Goal: Task Accomplishment & Management: Manage account settings

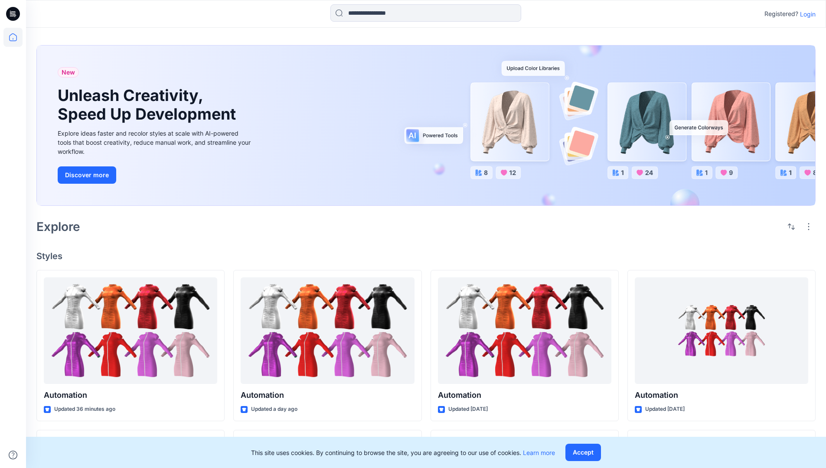
click at [805, 14] on p "Login" at bounding box center [808, 14] width 16 height 9
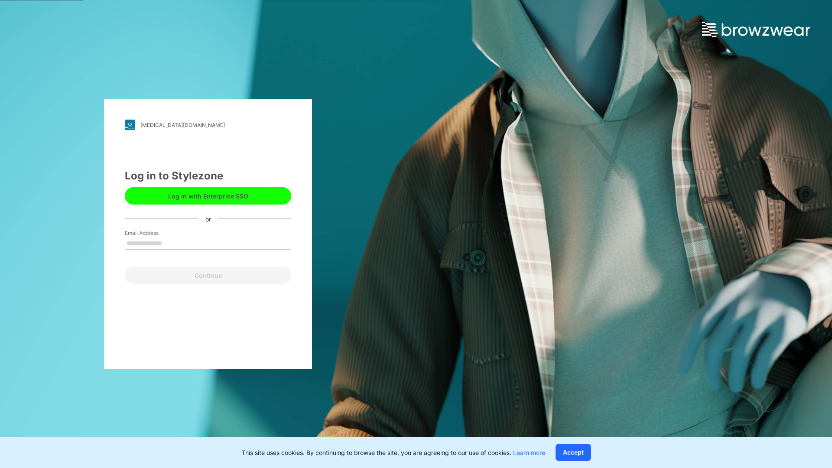
click at [171, 243] on input "Email Address" at bounding box center [208, 243] width 166 height 13
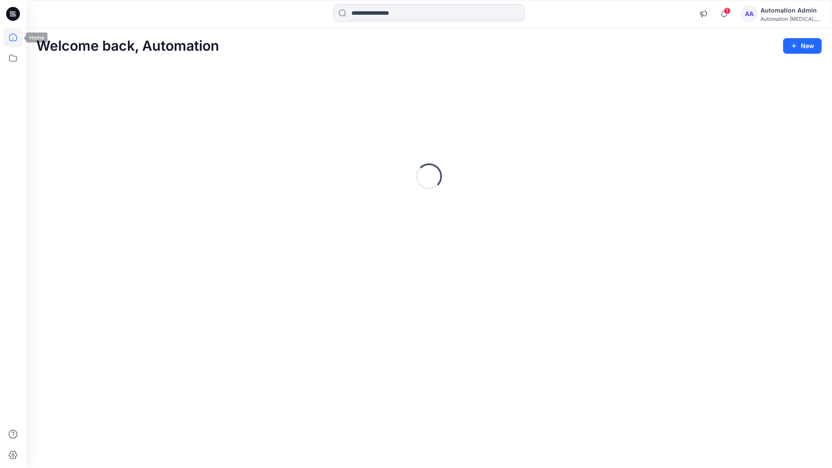
click at [16, 37] on icon at bounding box center [13, 37] width 8 height 8
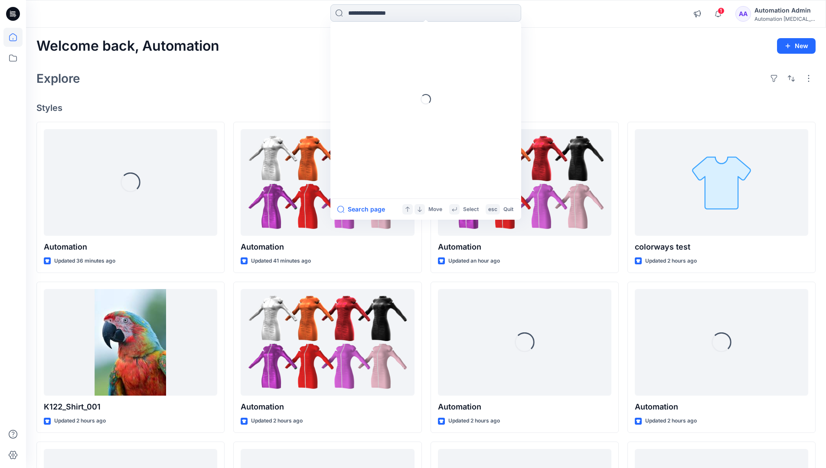
click at [376, 13] on input at bounding box center [425, 12] width 191 height 17
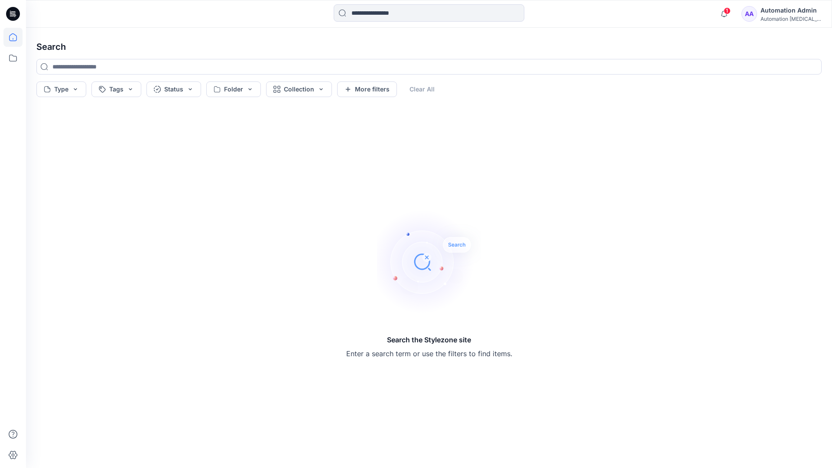
click at [9, 40] on icon at bounding box center [13, 37] width 8 height 8
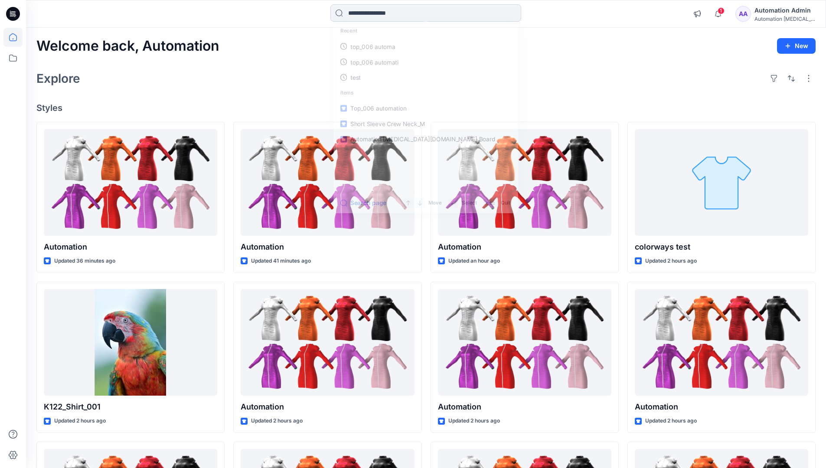
click at [363, 17] on input at bounding box center [425, 12] width 191 height 17
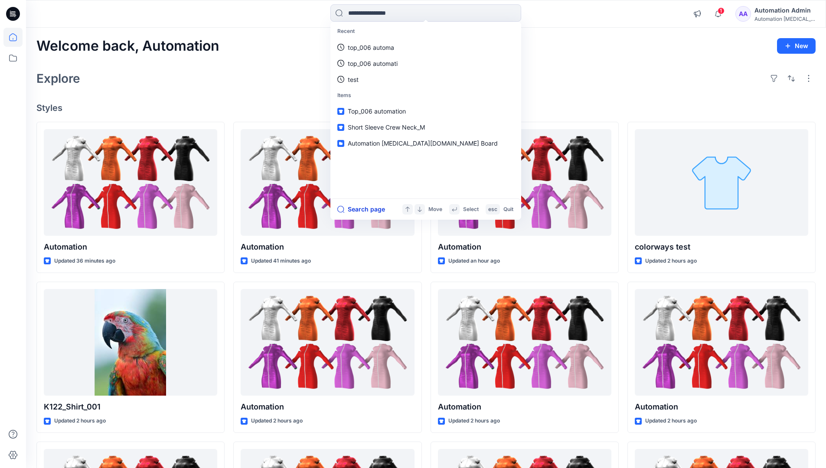
click at [371, 208] on button "Search page" at bounding box center [361, 209] width 48 height 10
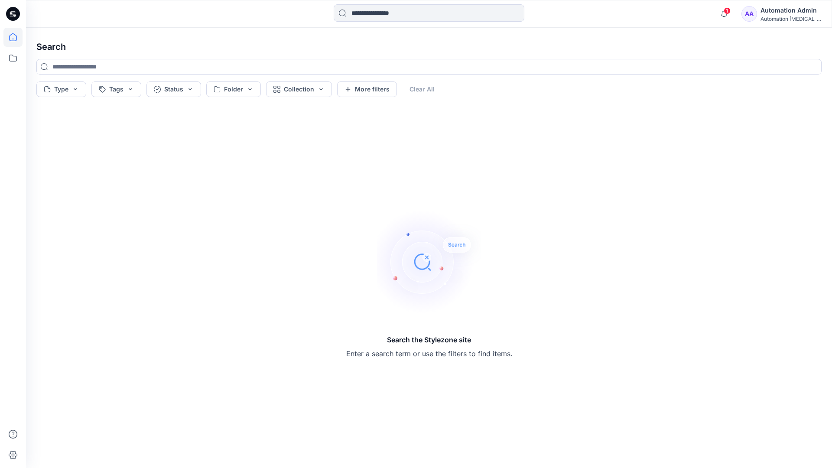
click at [15, 35] on icon at bounding box center [12, 37] width 19 height 19
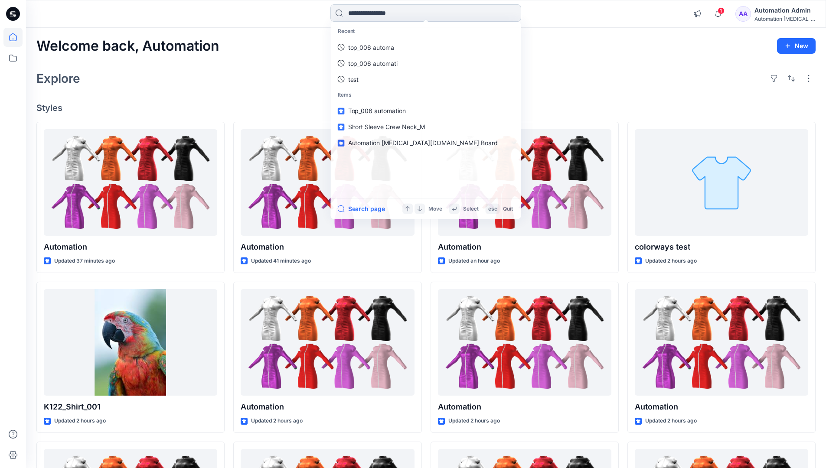
click at [373, 13] on input at bounding box center [425, 12] width 191 height 17
type input "****"
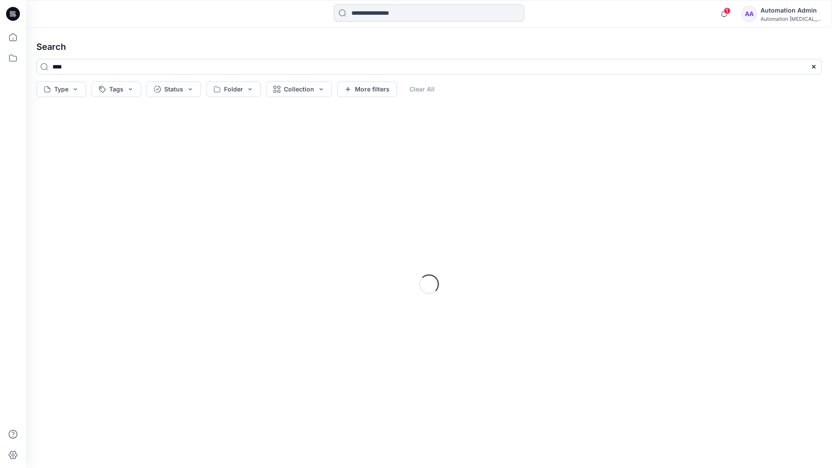
click at [376, 15] on input at bounding box center [429, 12] width 191 height 17
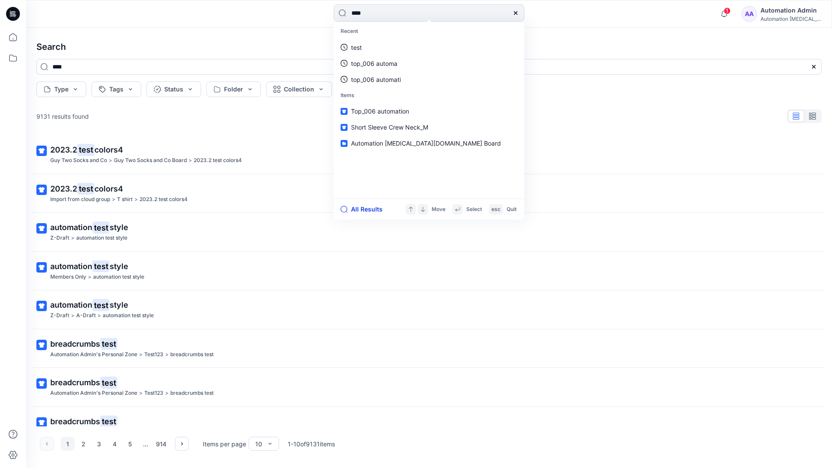
type input "****"
click at [357, 210] on button "All Results" at bounding box center [365, 209] width 48 height 10
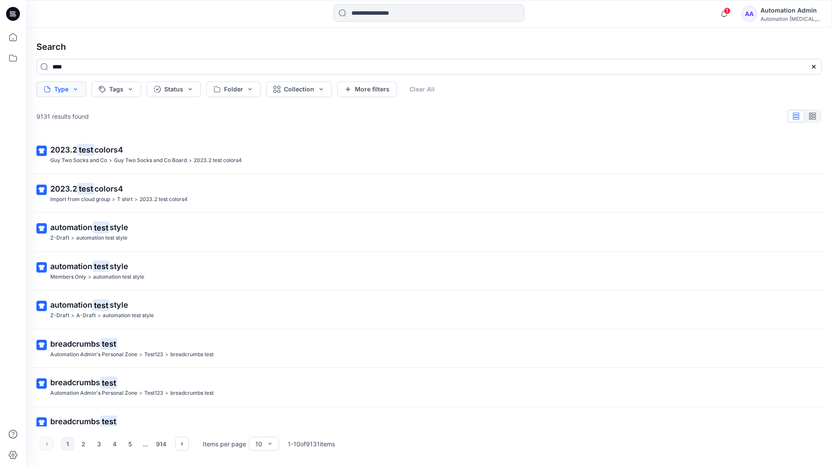
click at [74, 92] on button "Type" at bounding box center [61, 89] width 50 height 16
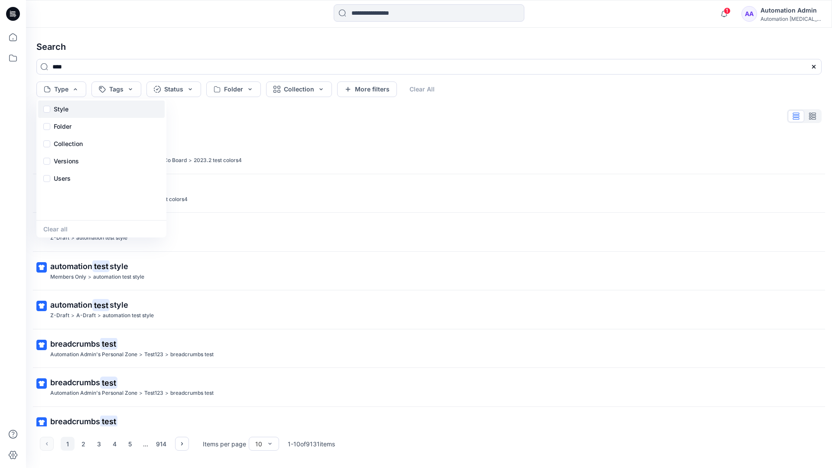
click at [72, 107] on div "Style" at bounding box center [101, 109] width 127 height 17
click at [62, 129] on p "Folder" at bounding box center [63, 126] width 18 height 10
click at [71, 140] on p "Collection" at bounding box center [68, 144] width 29 height 10
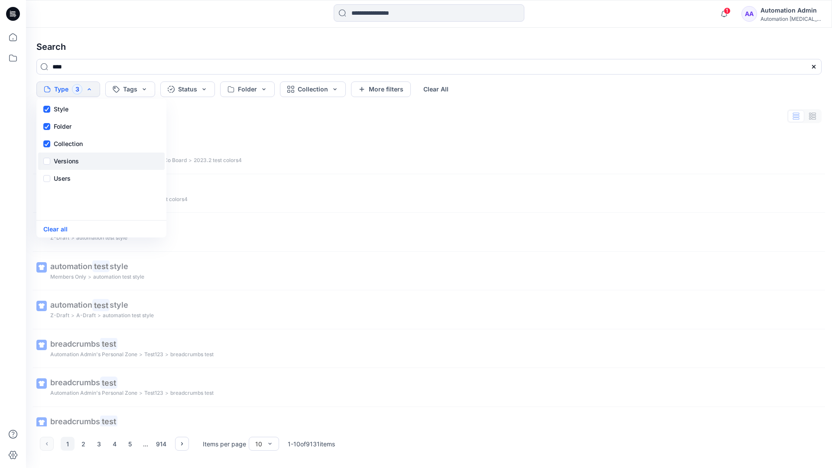
click at [70, 159] on p "Versions" at bounding box center [66, 161] width 25 height 10
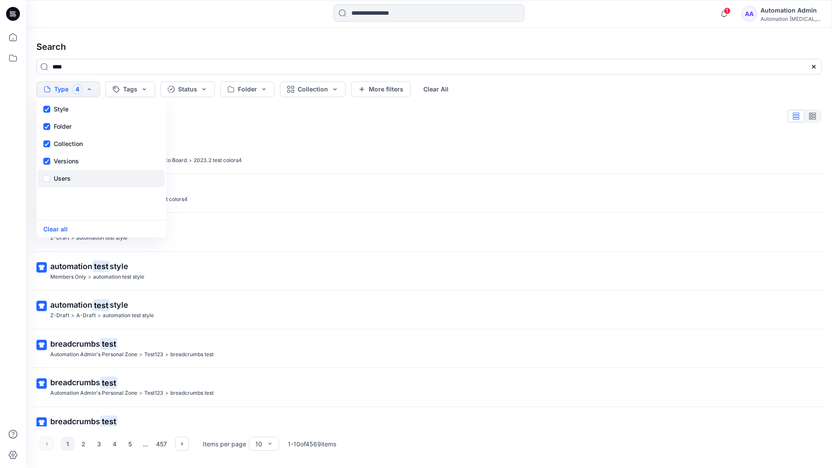
click at [65, 176] on p "Users" at bounding box center [62, 178] width 17 height 10
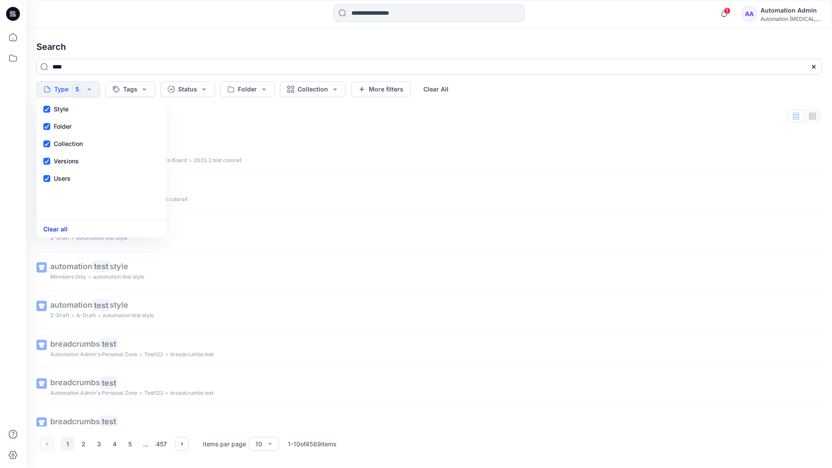
click at [59, 231] on button "Clear all" at bounding box center [55, 229] width 24 height 10
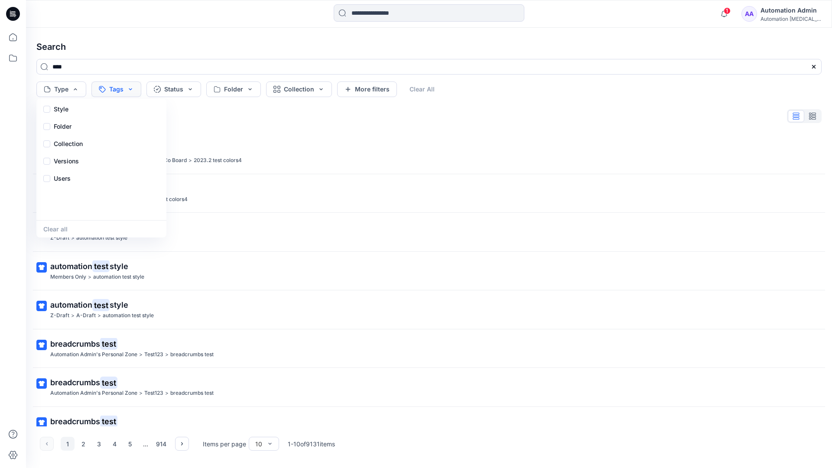
click at [121, 86] on button "Tags" at bounding box center [116, 89] width 50 height 16
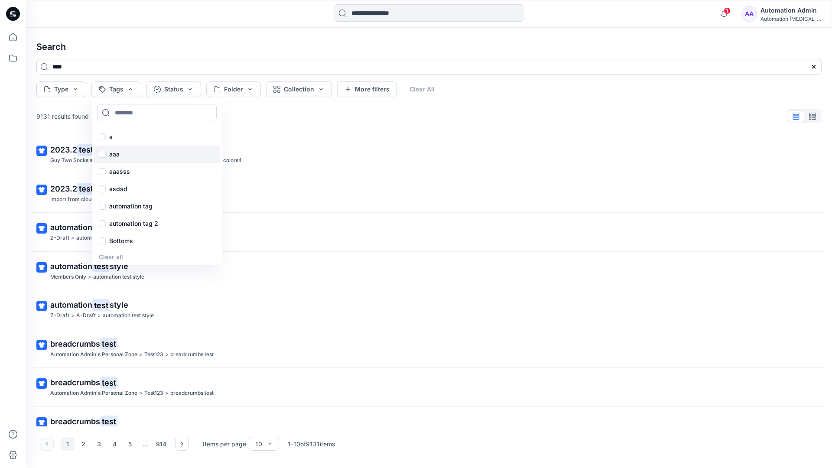
click at [114, 150] on p "aaa" at bounding box center [114, 154] width 10 height 10
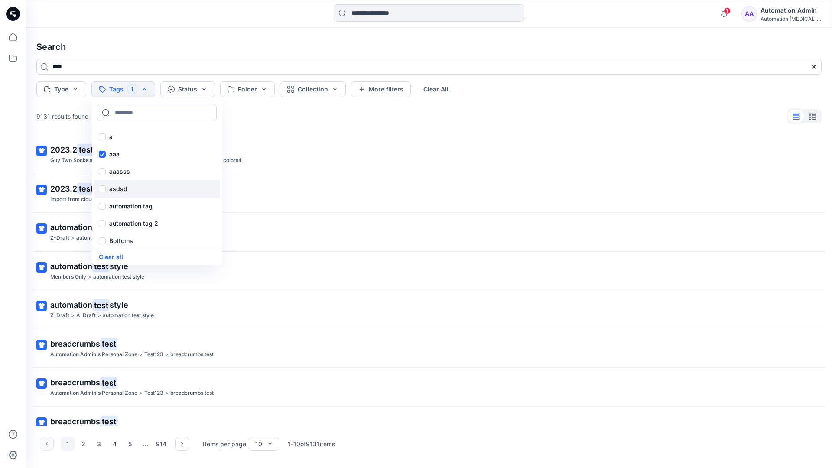
click at [113, 188] on p "asdsd" at bounding box center [118, 189] width 18 height 10
click at [114, 205] on p "automation tag" at bounding box center [130, 206] width 43 height 10
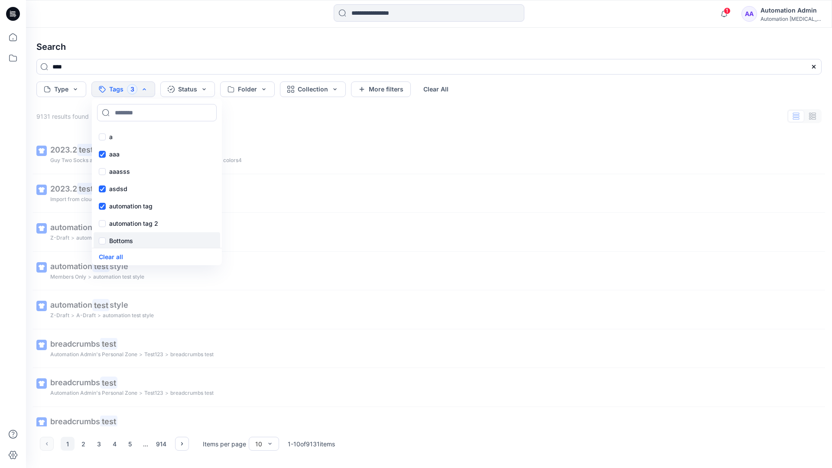
click at [118, 241] on p "Bottoms" at bounding box center [121, 241] width 24 height 10
click at [129, 185] on div "Core" at bounding box center [157, 187] width 127 height 17
click at [127, 202] on div "f" at bounding box center [157, 204] width 127 height 17
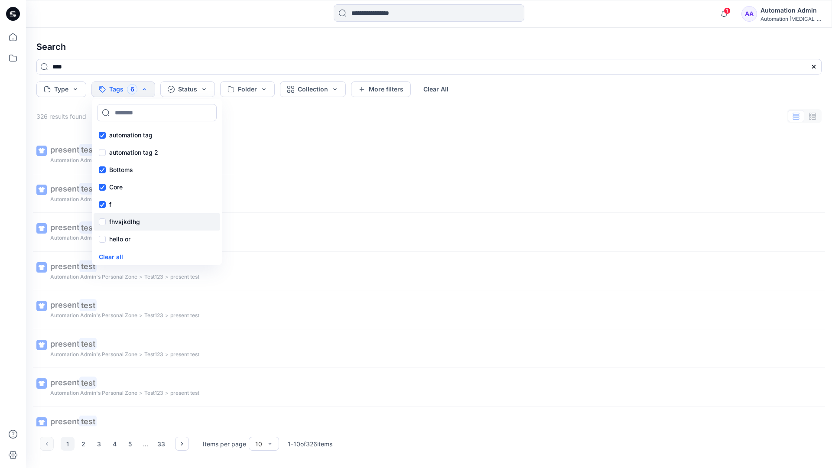
click at [130, 220] on p "fhvsjkdlhg" at bounding box center [124, 222] width 31 height 10
click at [116, 254] on button "Clear all" at bounding box center [111, 257] width 24 height 10
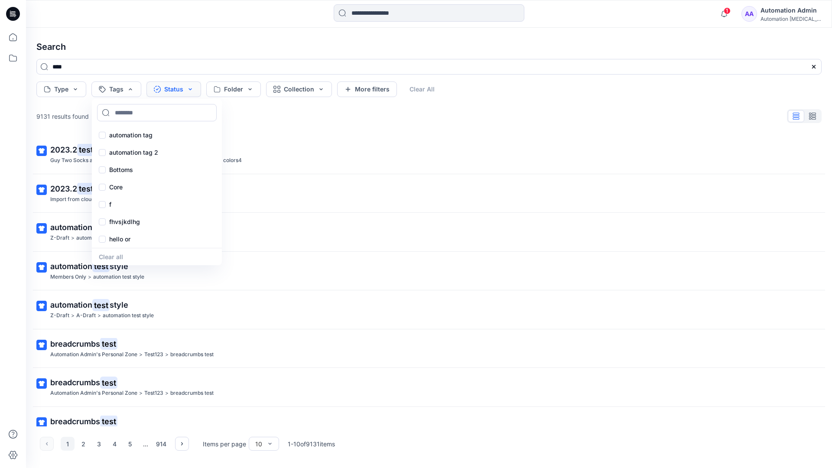
click at [177, 91] on button "Status" at bounding box center [174, 89] width 55 height 16
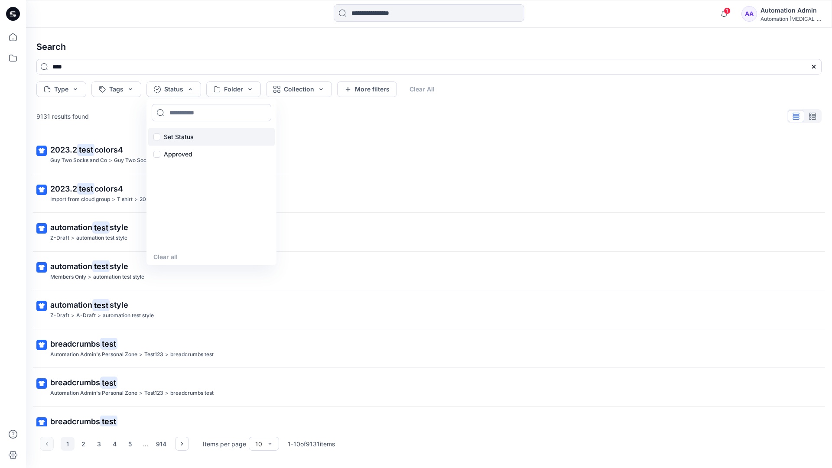
click at [192, 132] on p "Set Status" at bounding box center [179, 137] width 30 height 10
click at [163, 258] on button "Clear all" at bounding box center [165, 257] width 24 height 10
click at [248, 95] on button "Folder" at bounding box center [233, 89] width 55 height 16
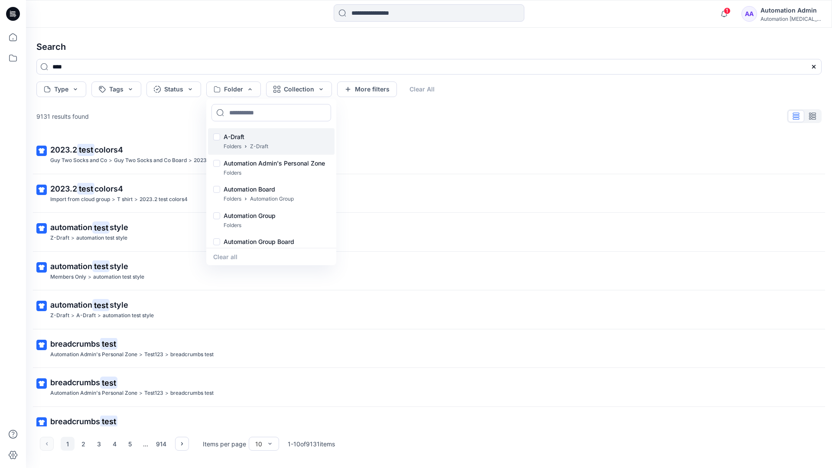
click at [237, 134] on p "A-Draft" at bounding box center [246, 137] width 45 height 10
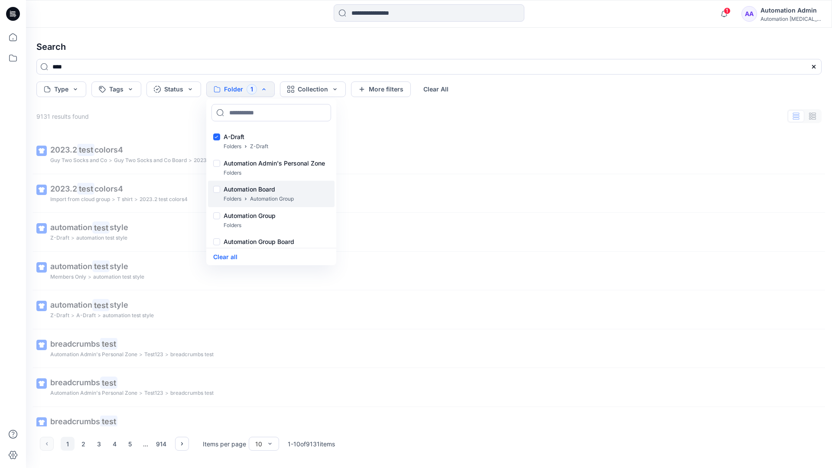
click at [233, 195] on p "Folders" at bounding box center [233, 199] width 18 height 9
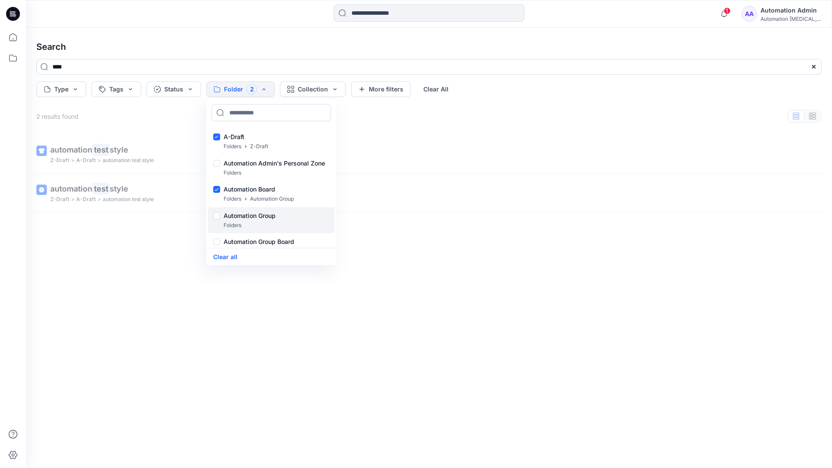
click at [230, 222] on p "Folders" at bounding box center [233, 225] width 18 height 9
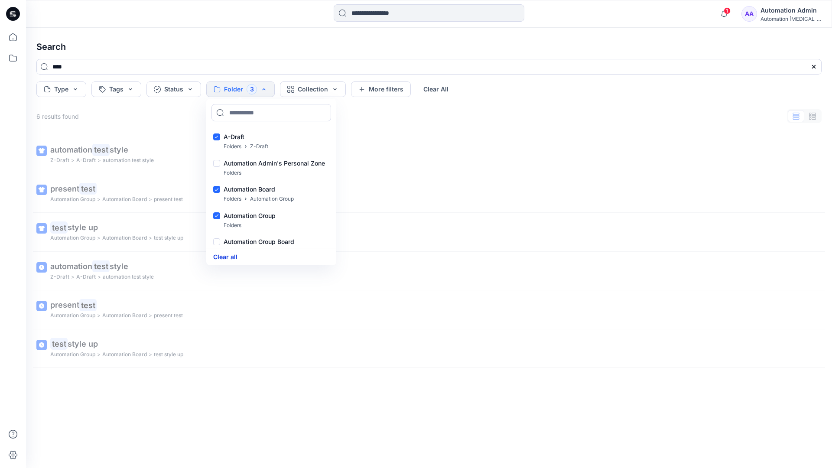
click at [232, 256] on button "Clear all" at bounding box center [225, 257] width 24 height 10
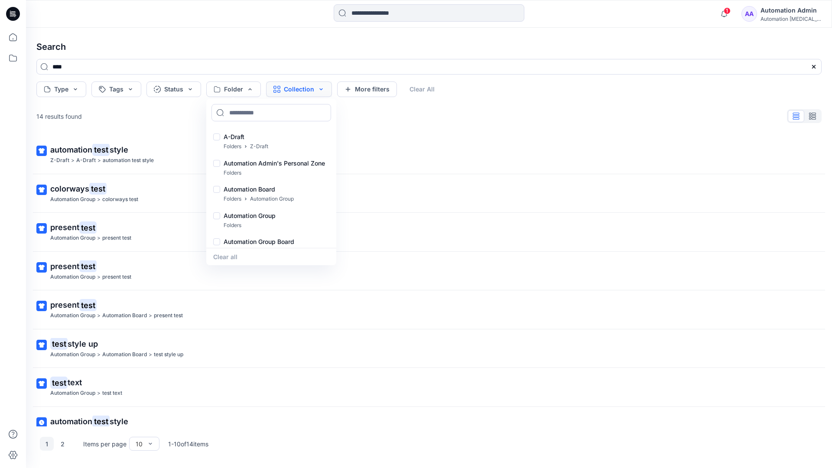
click at [310, 91] on button "Collection" at bounding box center [299, 89] width 66 height 16
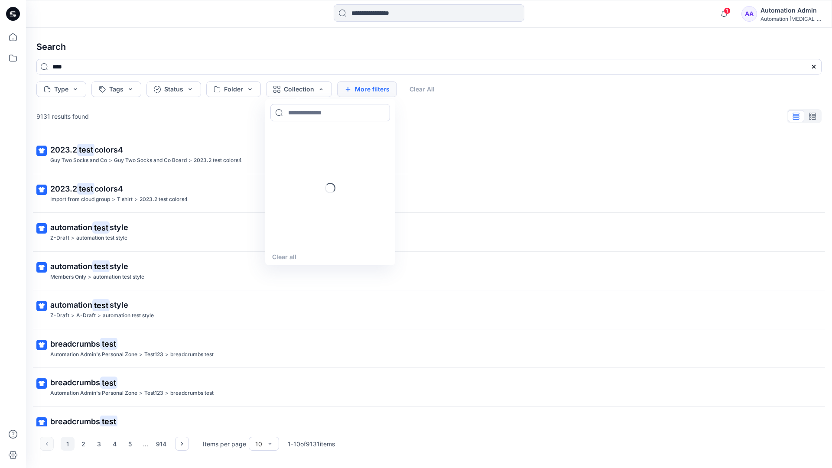
click at [365, 88] on button "More filters" at bounding box center [367, 89] width 60 height 16
click at [391, 90] on button "Created by" at bounding box center [371, 89] width 68 height 16
click at [381, 112] on input at bounding box center [401, 112] width 120 height 17
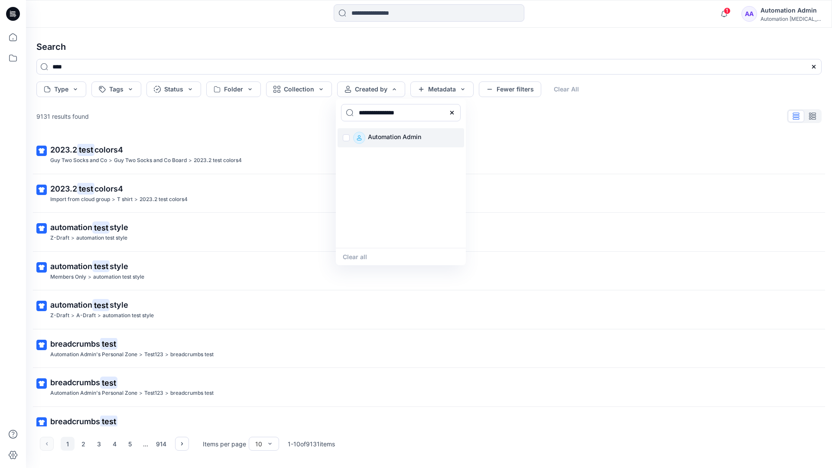
type input "**********"
click at [389, 137] on p "Automation Admin" at bounding box center [394, 138] width 53 height 12
click at [360, 255] on button "Clear all" at bounding box center [355, 257] width 24 height 10
click at [442, 91] on button "Metadata" at bounding box center [441, 89] width 63 height 16
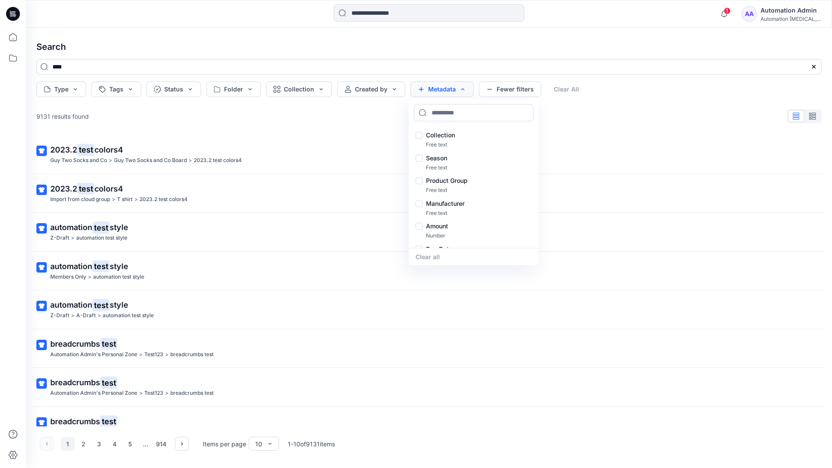
click at [445, 92] on button "Metadata" at bounding box center [441, 89] width 63 height 16
click at [508, 92] on button "Fewer filters" at bounding box center [510, 89] width 62 height 16
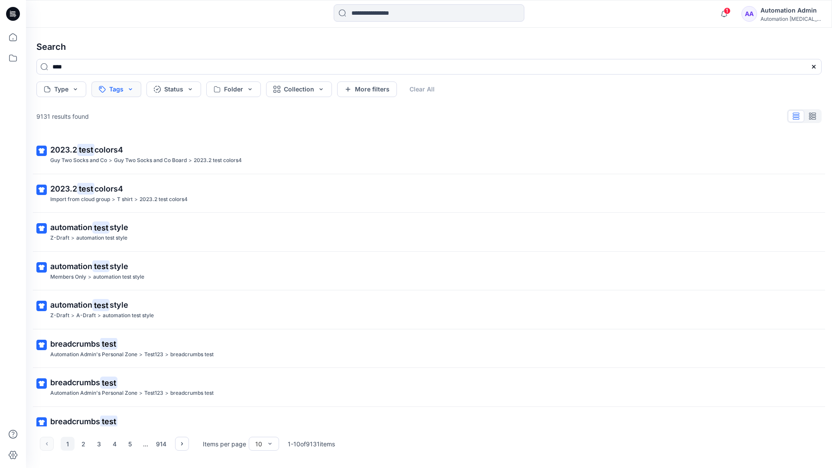
click at [117, 90] on button "Tags" at bounding box center [116, 89] width 50 height 16
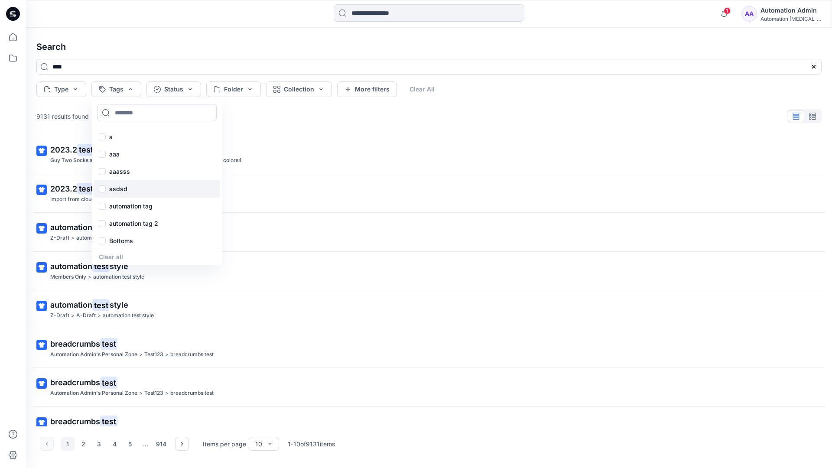
click at [117, 194] on div "asdsd" at bounding box center [157, 188] width 127 height 17
click at [439, 87] on button "Clear All" at bounding box center [436, 89] width 40 height 16
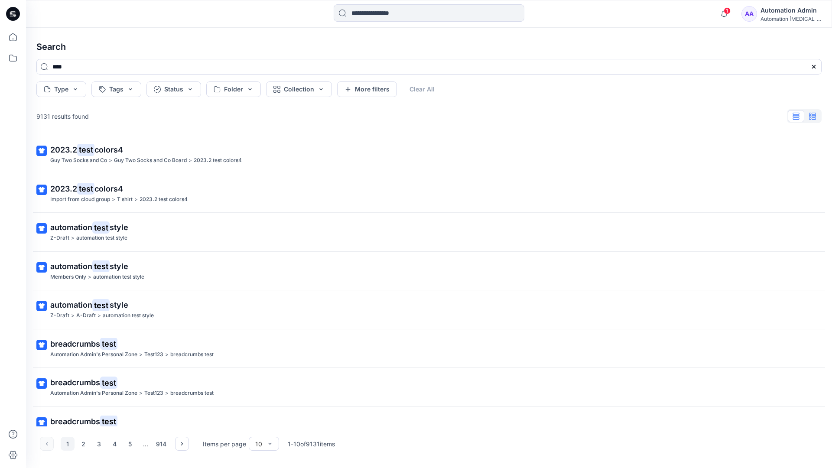
click at [817, 118] on button "button" at bounding box center [813, 116] width 16 height 12
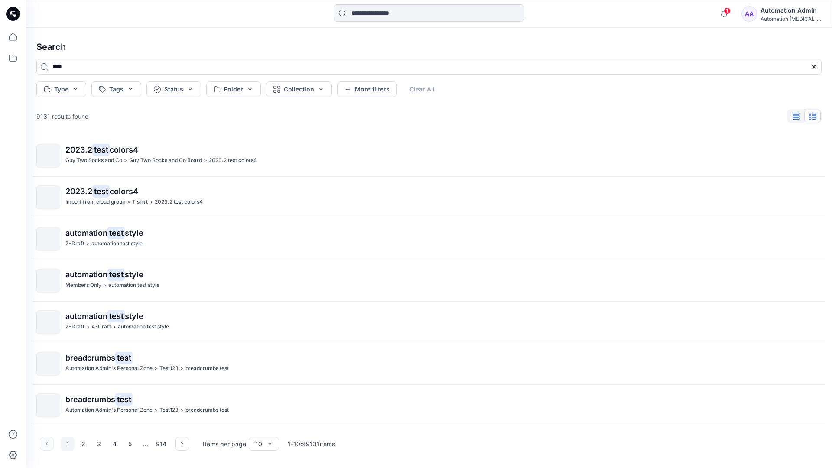
click at [797, 117] on icon "button" at bounding box center [796, 116] width 7 height 7
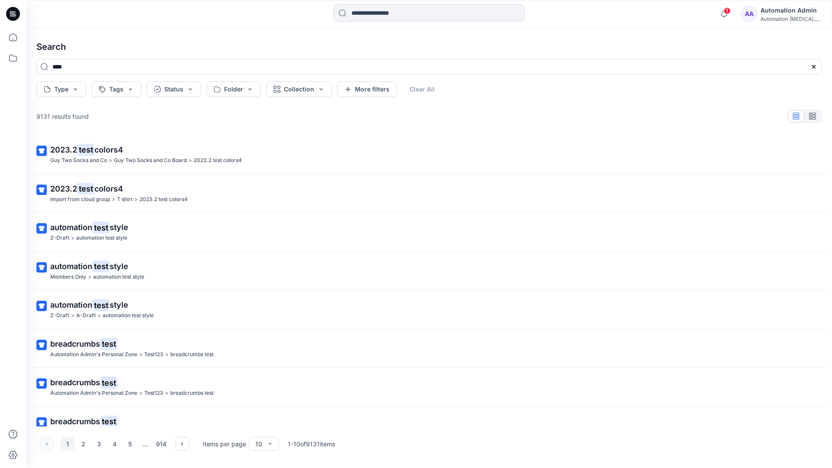
click at [766, 15] on div "AA Automation Admin Automation [MEDICAL_DATA]..." at bounding box center [782, 13] width 80 height 17
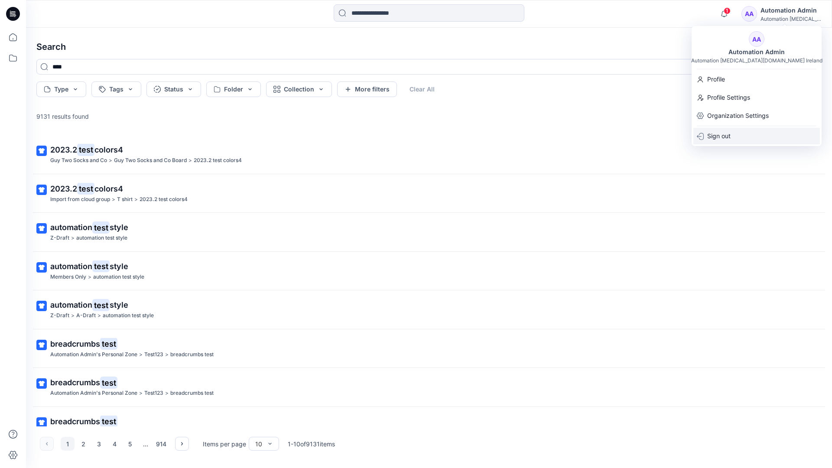
click at [732, 130] on div "Sign out" at bounding box center [757, 136] width 127 height 16
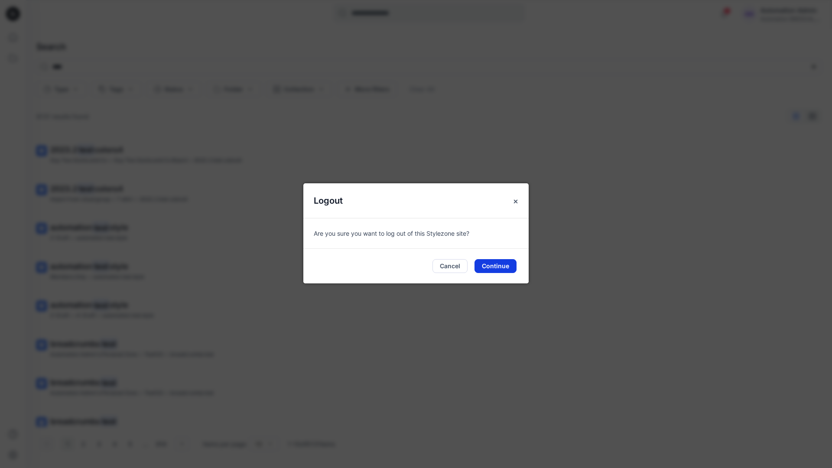
click at [498, 261] on button "Continue" at bounding box center [496, 266] width 42 height 14
